Goal: Transaction & Acquisition: Purchase product/service

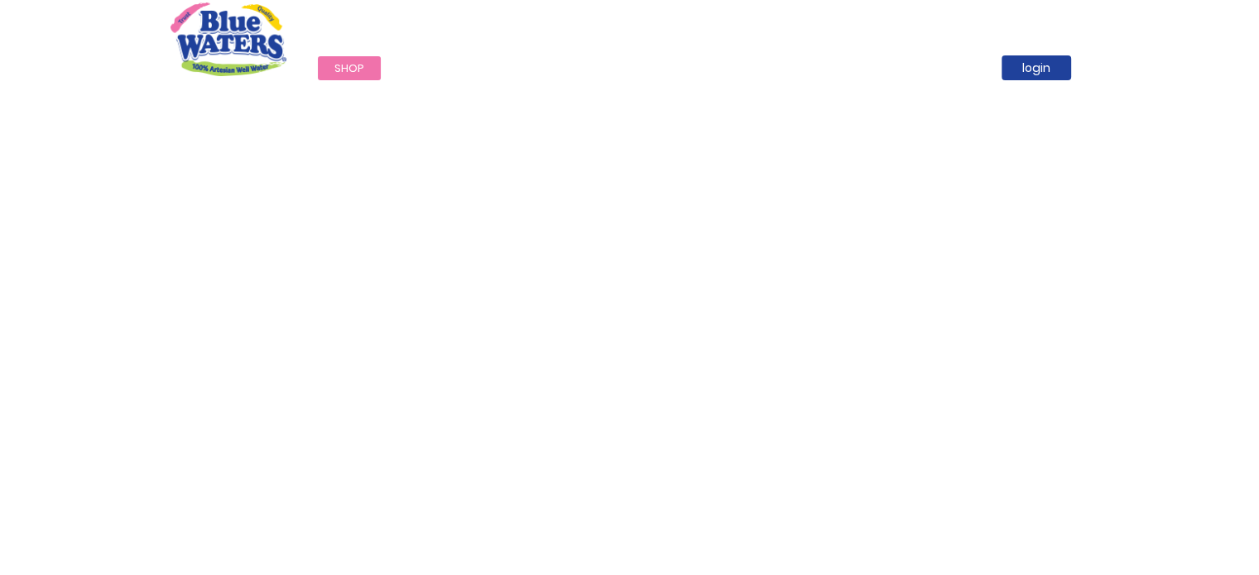
click at [363, 67] on link "Shop" at bounding box center [349, 68] width 63 height 24
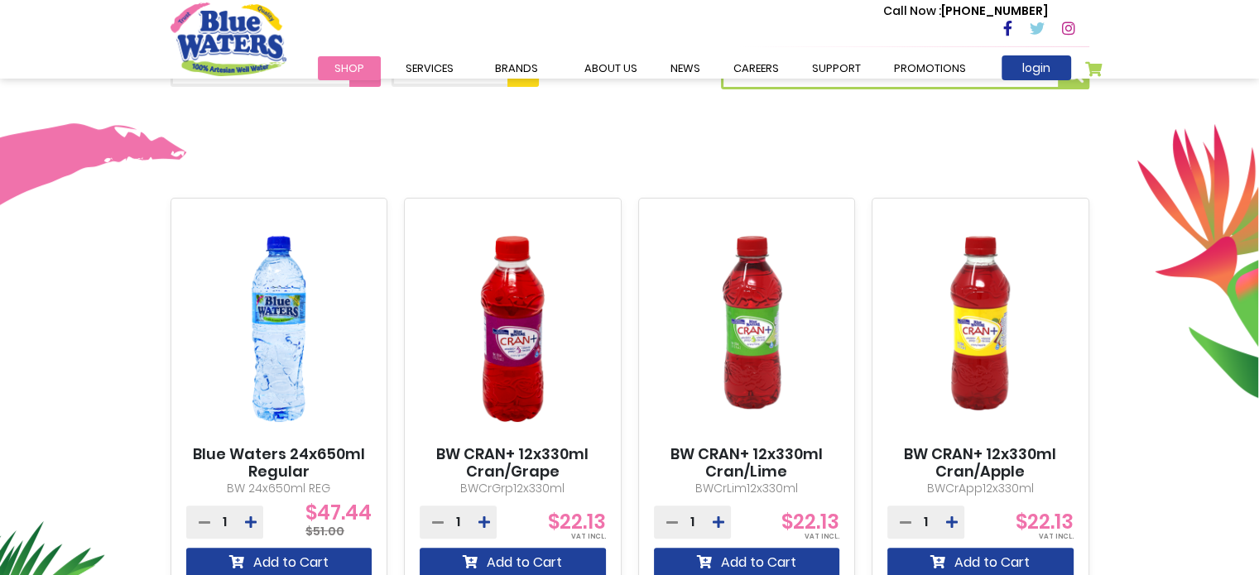
scroll to position [498, 0]
click at [291, 330] on img at bounding box center [279, 328] width 186 height 233
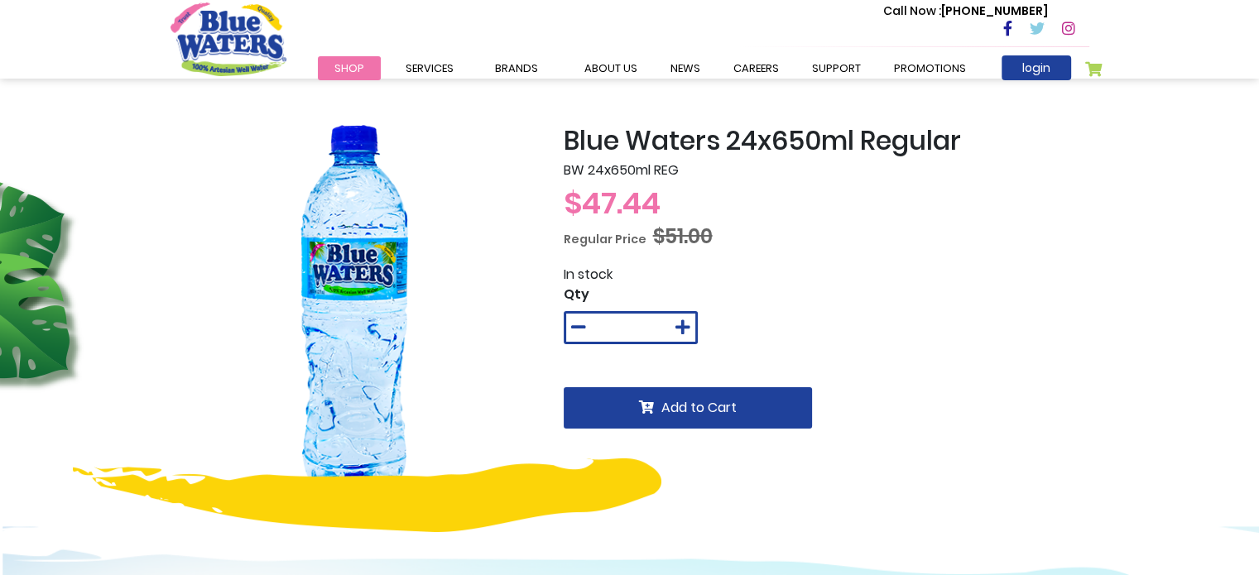
drag, startPoint x: 0, startPoint y: 0, endPoint x: 348, endPoint y: 357, distance: 498.2
drag, startPoint x: 348, startPoint y: 357, endPoint x: 919, endPoint y: 296, distance: 574.5
click at [919, 296] on form "Qty * Add to Cart" at bounding box center [827, 377] width 526 height 185
